Goal: Task Accomplishment & Management: Manage account settings

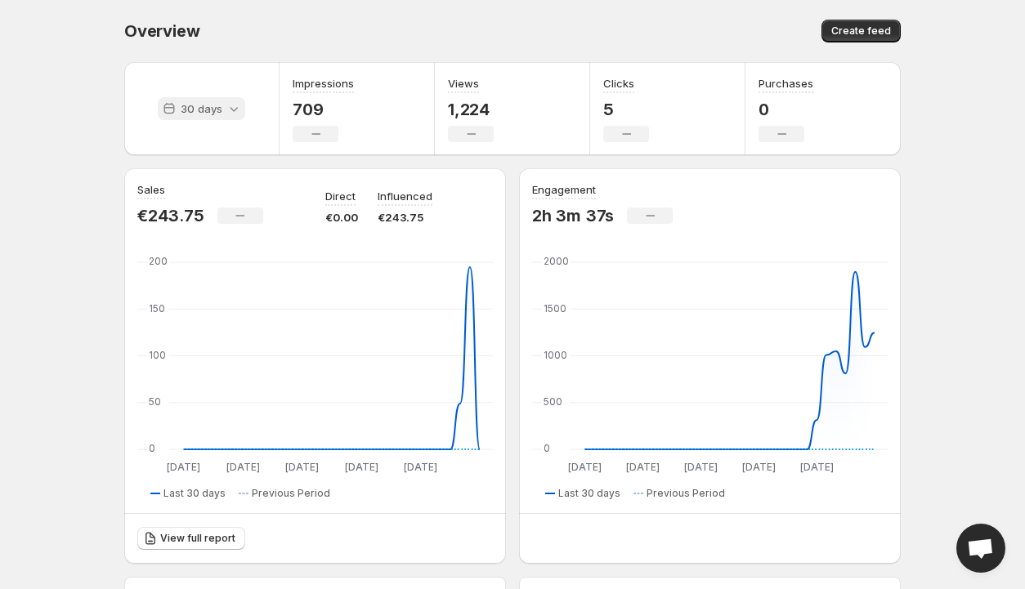
click at [226, 112] on icon at bounding box center [234, 109] width 16 height 16
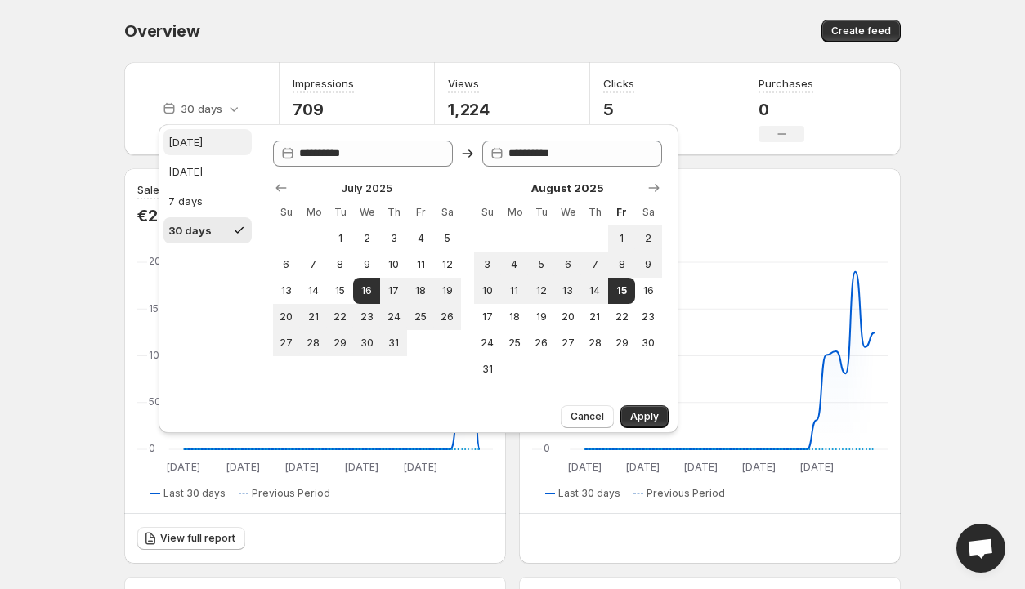
click at [185, 139] on div "[DATE]" at bounding box center [185, 142] width 34 height 16
type input "**********"
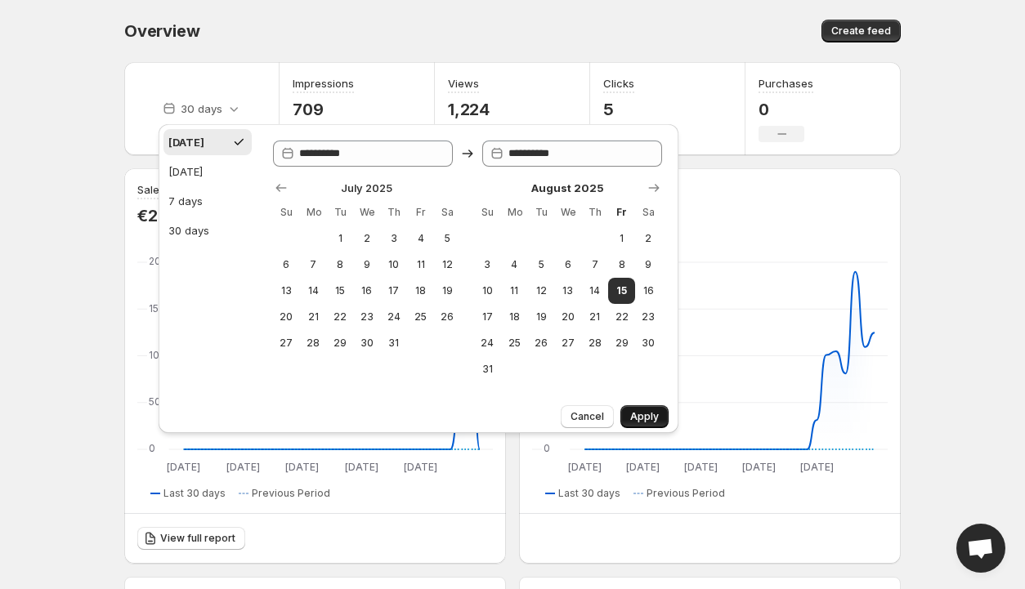
click at [644, 410] on button "Apply" at bounding box center [644, 416] width 48 height 23
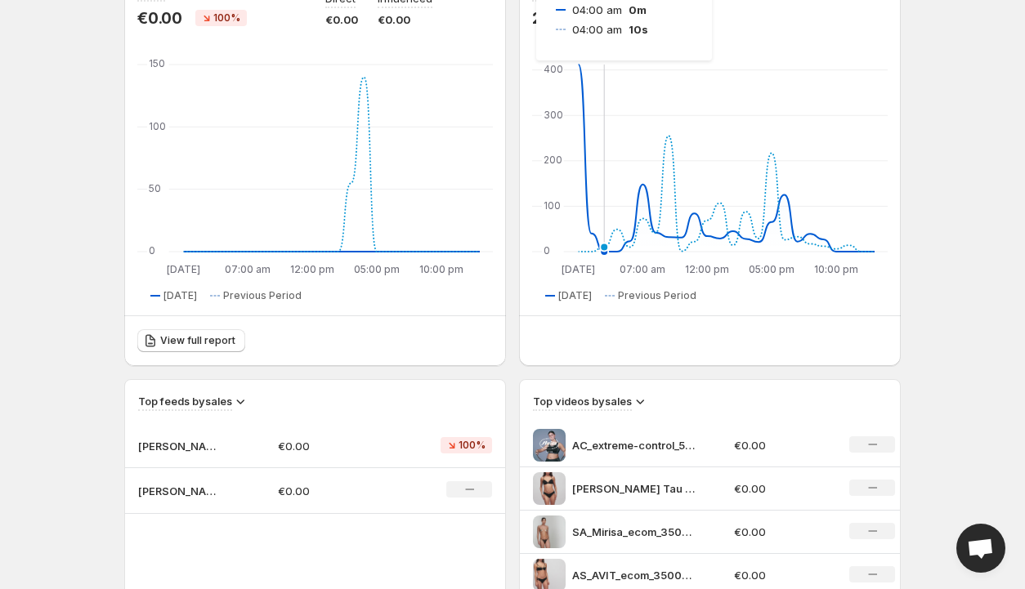
scroll to position [327, 0]
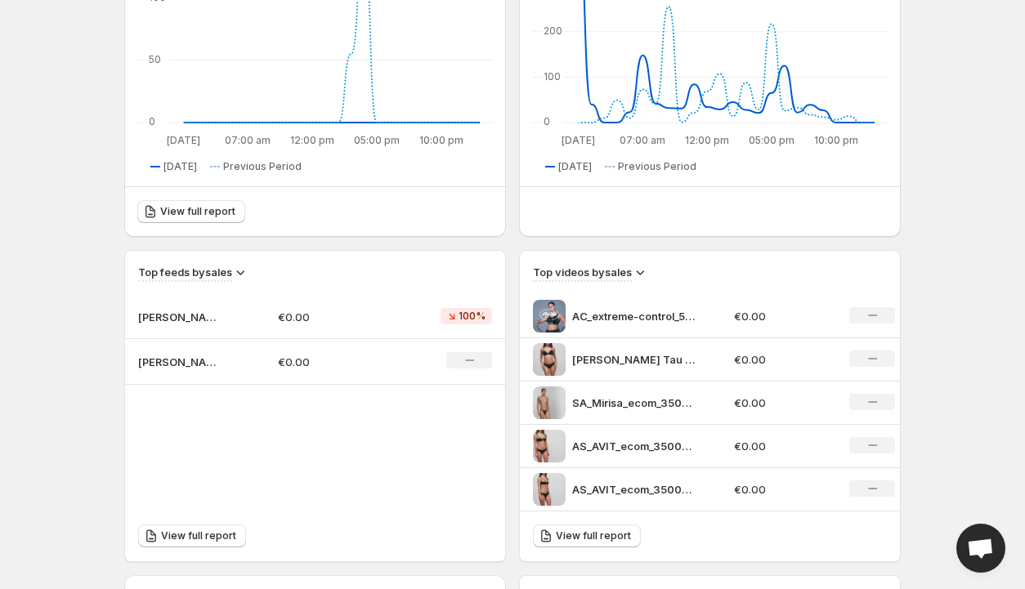
click at [612, 315] on p "AC_extreme-control_5567_Erklrvideo_D" at bounding box center [633, 316] width 123 height 16
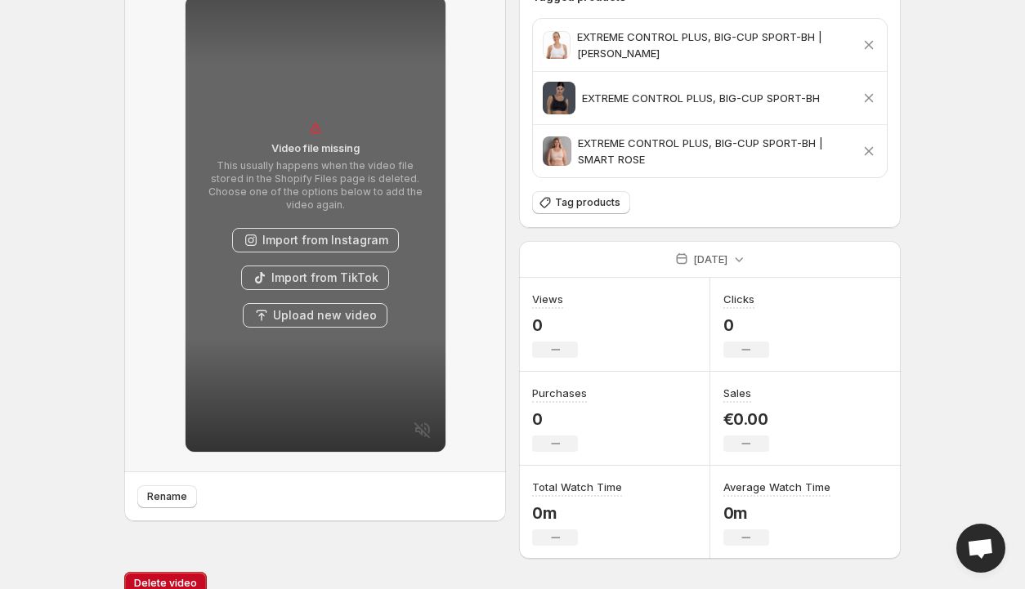
scroll to position [106, 0]
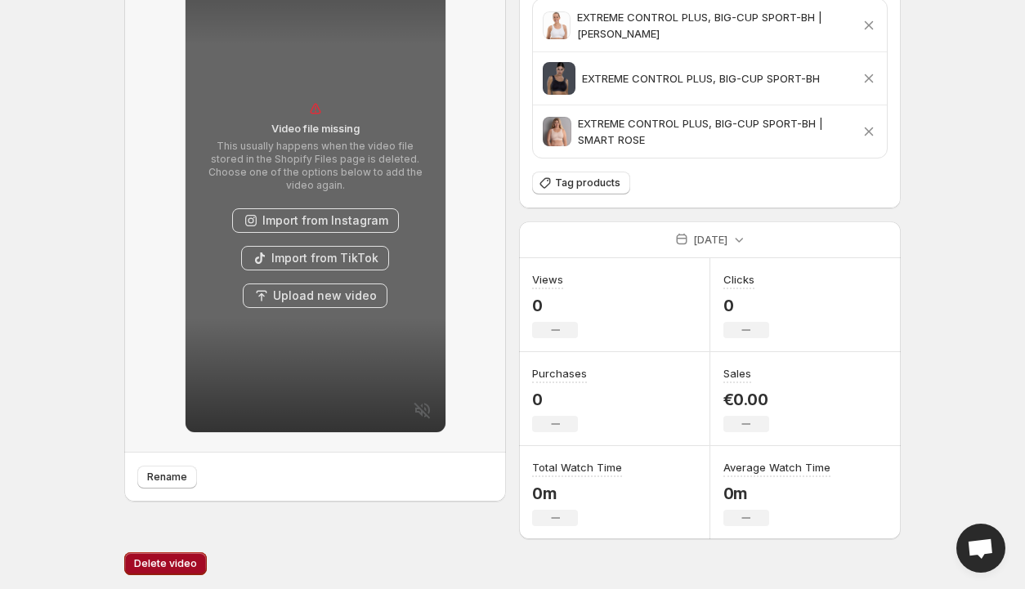
click at [172, 564] on span "Delete video" at bounding box center [165, 563] width 63 height 13
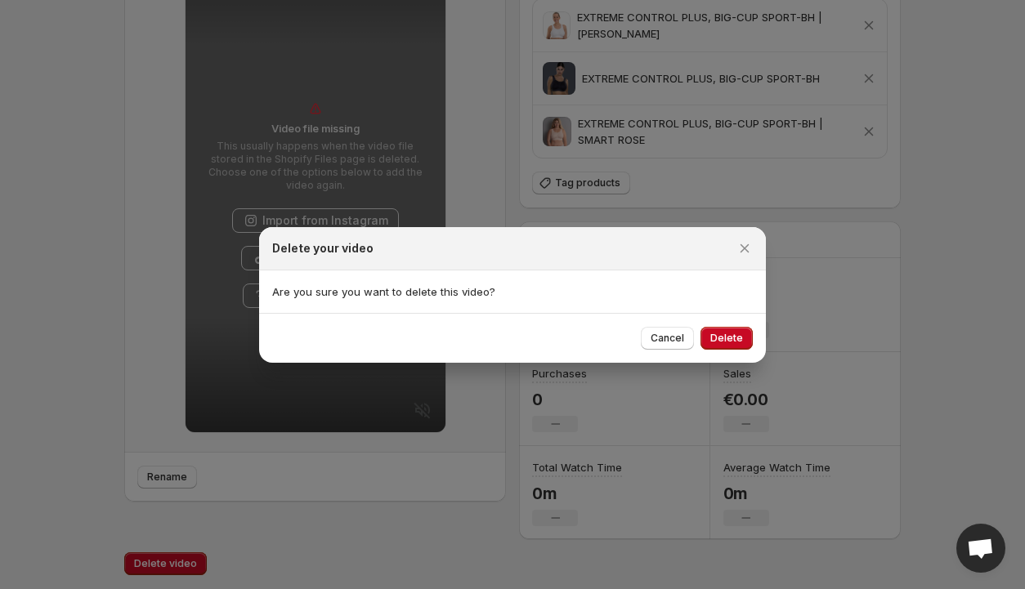
click at [727, 334] on button "Delete" at bounding box center [727, 338] width 52 height 23
